Goal: Information Seeking & Learning: Learn about a topic

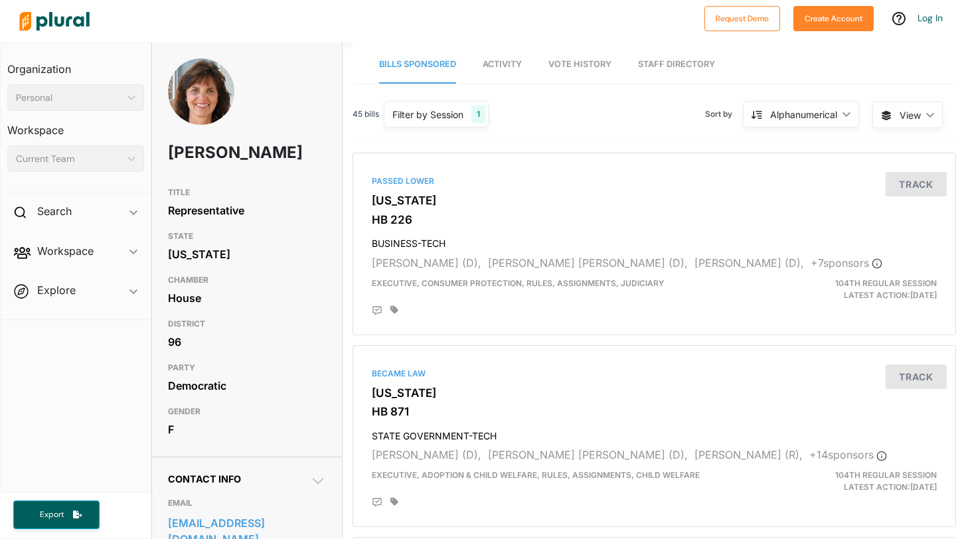
click at [566, 133] on div "45 bills Filter by Session 1 Filter by Session close Current Sessions Illinois …" at bounding box center [653, 120] width 603 height 46
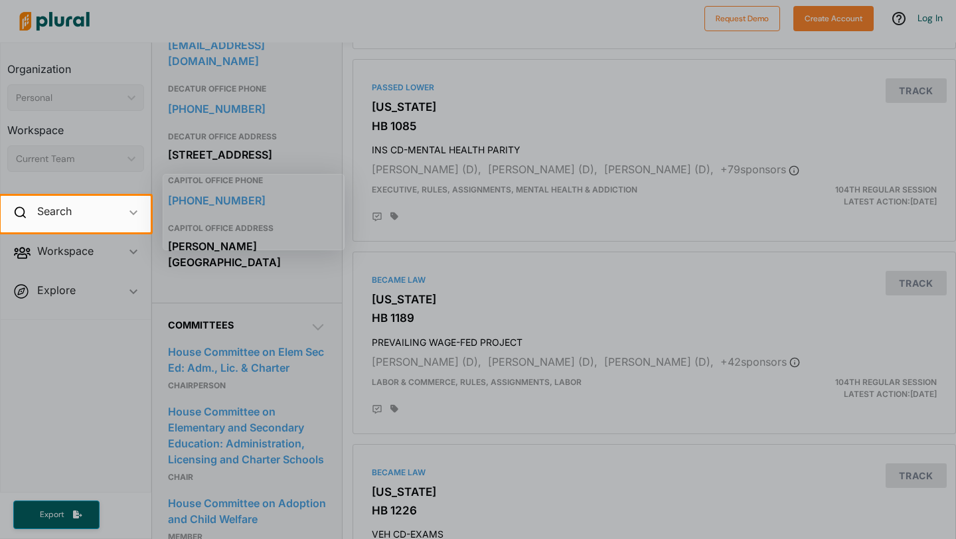
scroll to position [451, 0]
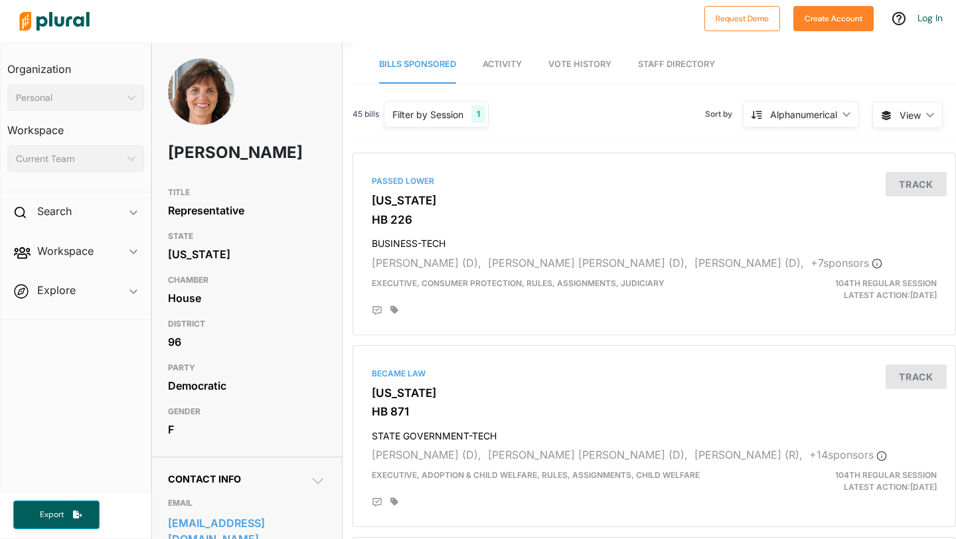
click at [298, 380] on div "PARTY Democratic" at bounding box center [247, 378] width 158 height 44
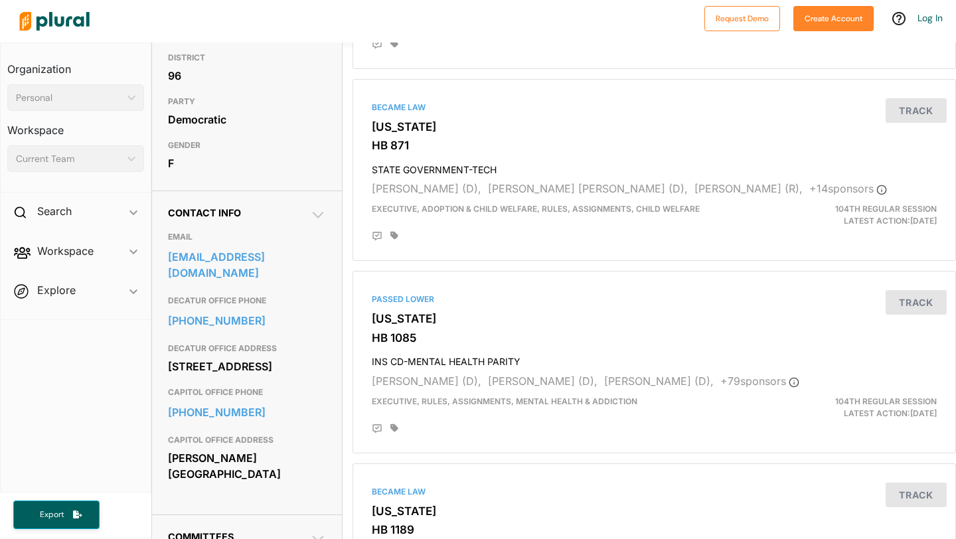
scroll to position [212, 0]
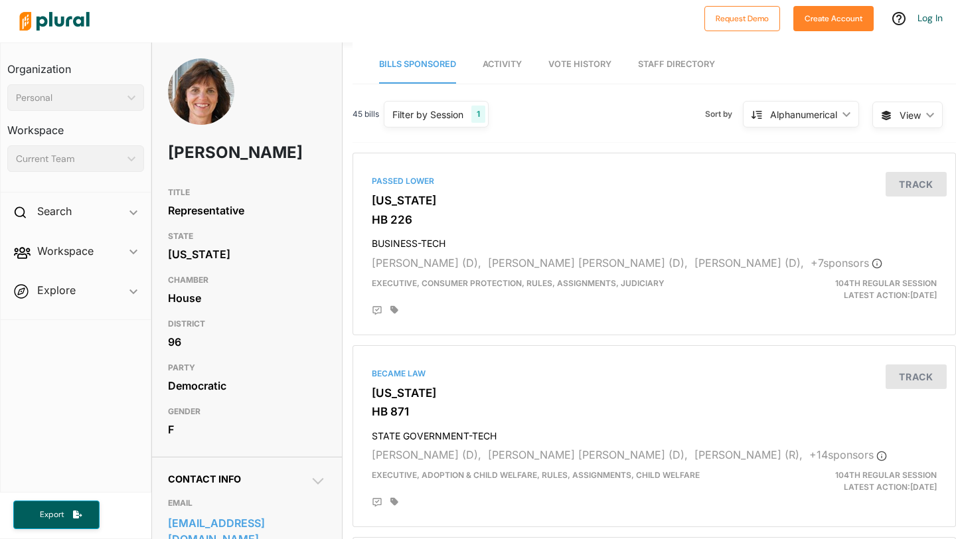
click at [286, 200] on h3 "TITLE" at bounding box center [247, 192] width 158 height 16
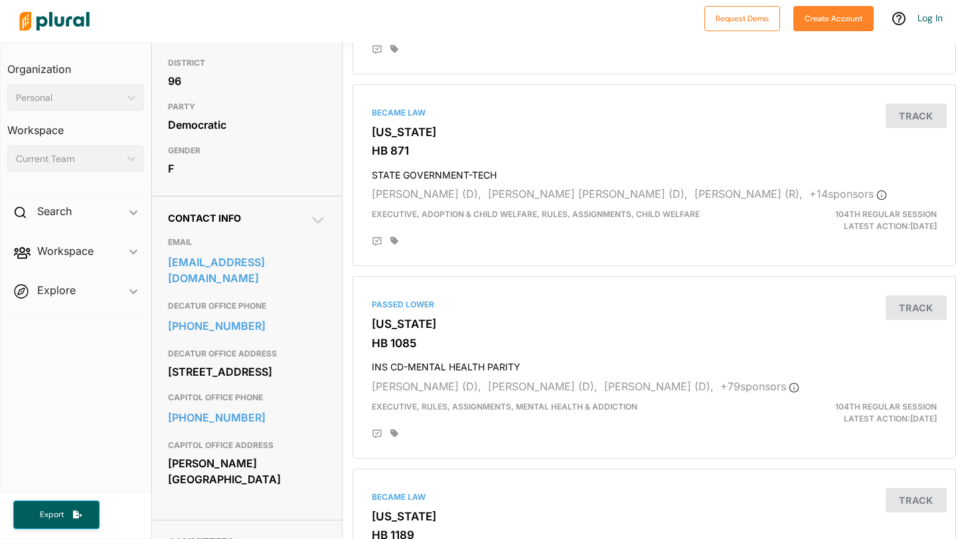
scroll to position [319, 0]
